Goal: Information Seeking & Learning: Stay updated

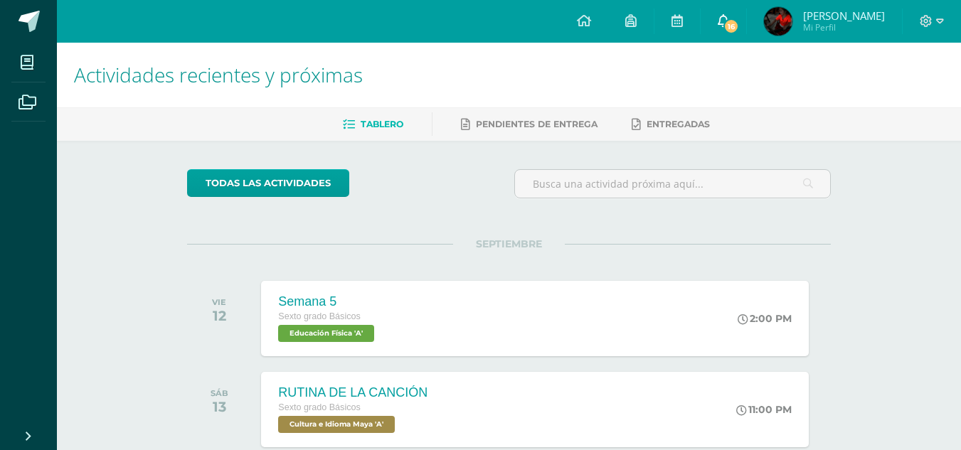
click at [746, 19] on link "16" at bounding box center [724, 21] width 46 height 43
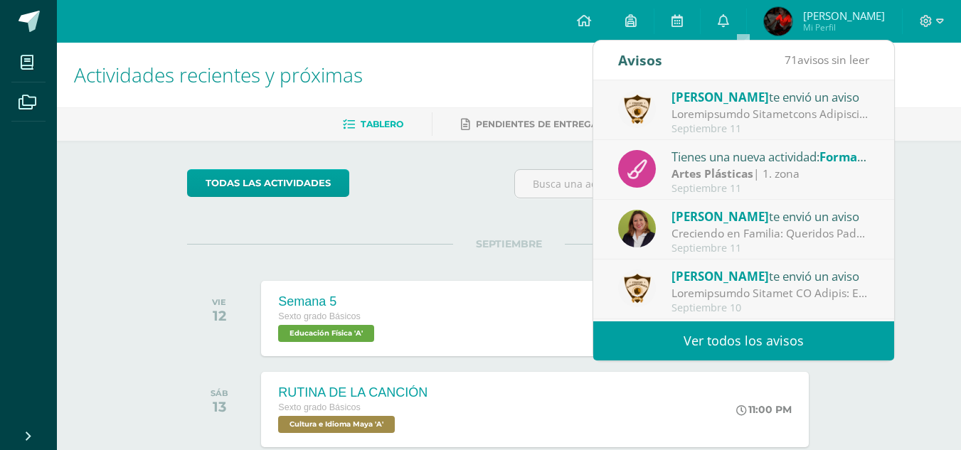
click at [805, 168] on div "Artes Plásticas | 1. zona" at bounding box center [771, 174] width 198 height 16
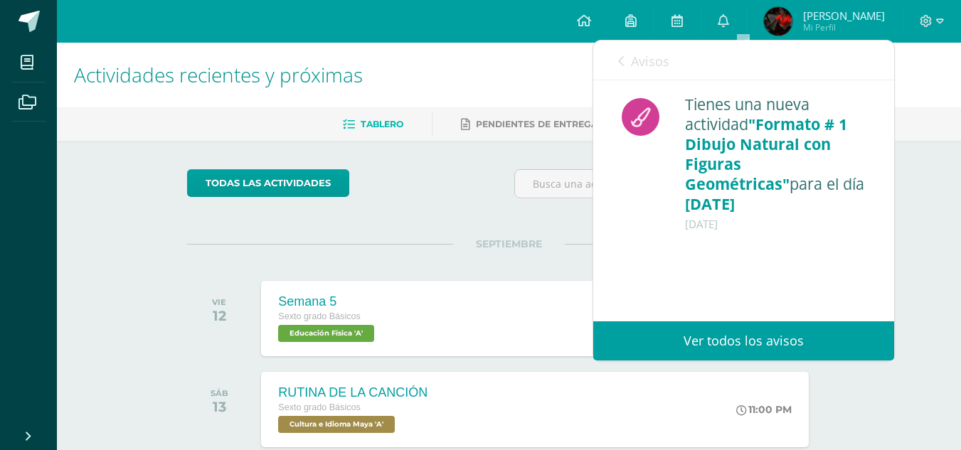
click at [610, 70] on div "Avisos 70 avisos sin leer Avisos" at bounding box center [743, 61] width 301 height 40
click at [623, 56] on icon at bounding box center [621, 61] width 6 height 11
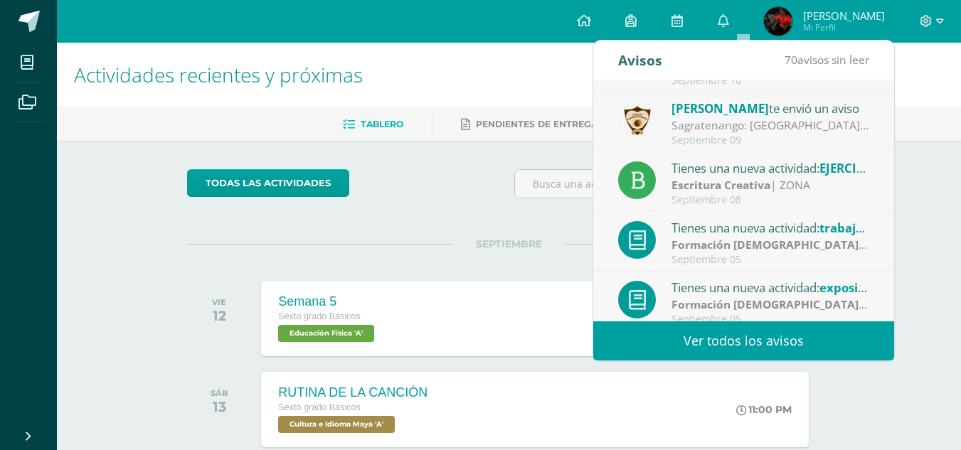
scroll to position [237, 0]
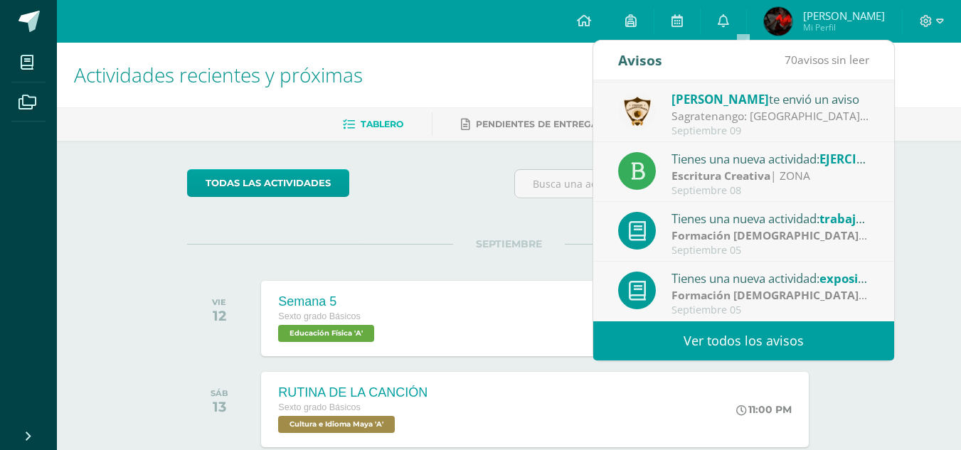
click at [825, 231] on div "Formación Cristiana | Trabajo cooperativo" at bounding box center [771, 236] width 198 height 16
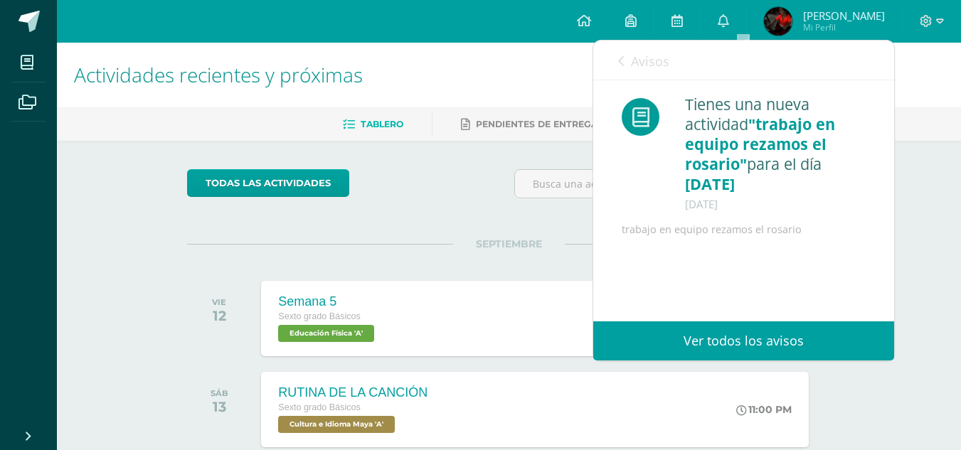
click at [618, 58] on icon at bounding box center [621, 61] width 6 height 11
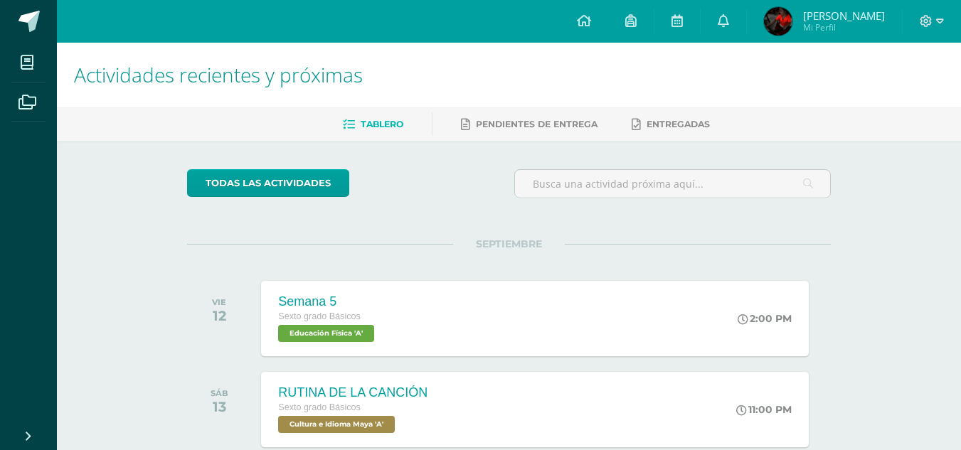
drag, startPoint x: 895, startPoint y: 221, endPoint x: 897, endPoint y: 236, distance: 15.1
click at [729, 15] on icon at bounding box center [723, 20] width 11 height 13
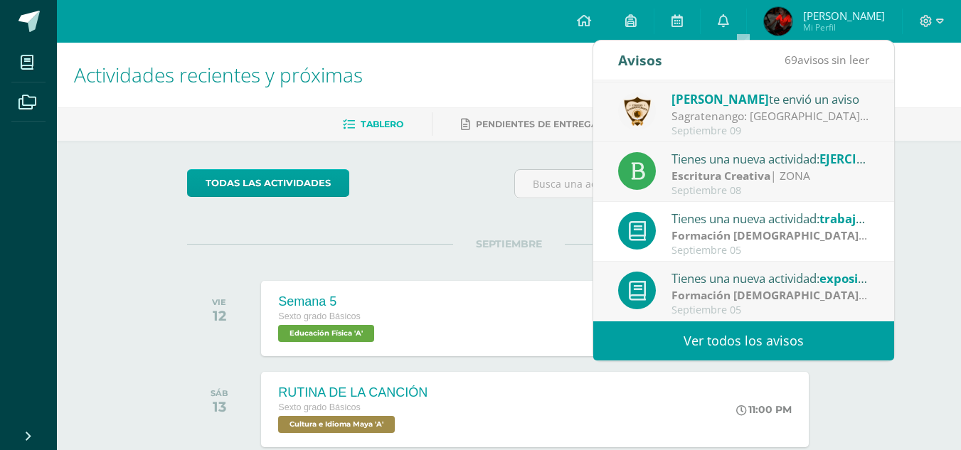
click at [810, 338] on link "Ver todos los avisos" at bounding box center [743, 341] width 301 height 39
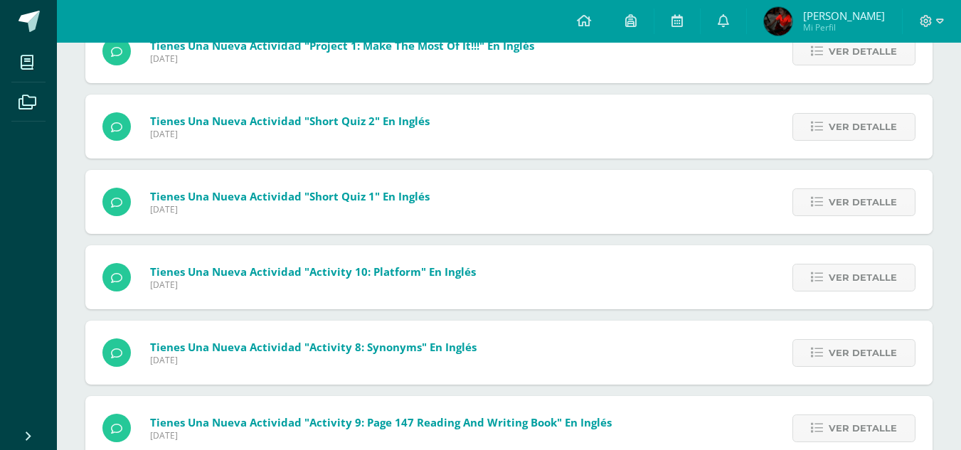
scroll to position [2167, 0]
